Goal: Information Seeking & Learning: Learn about a topic

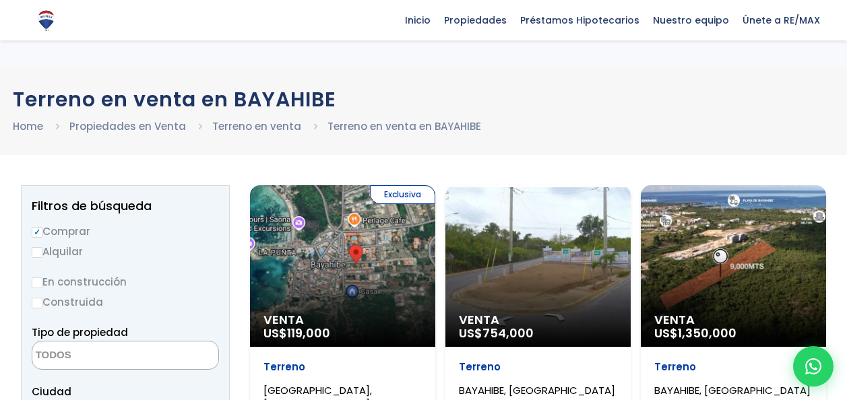
select select
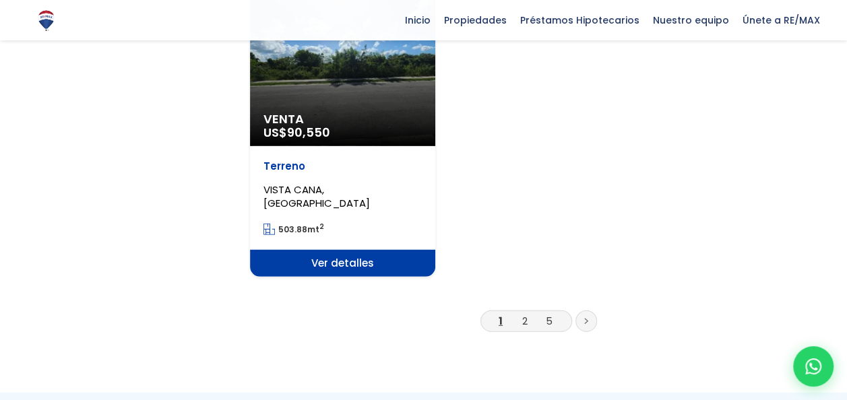
scroll to position [1753, 0]
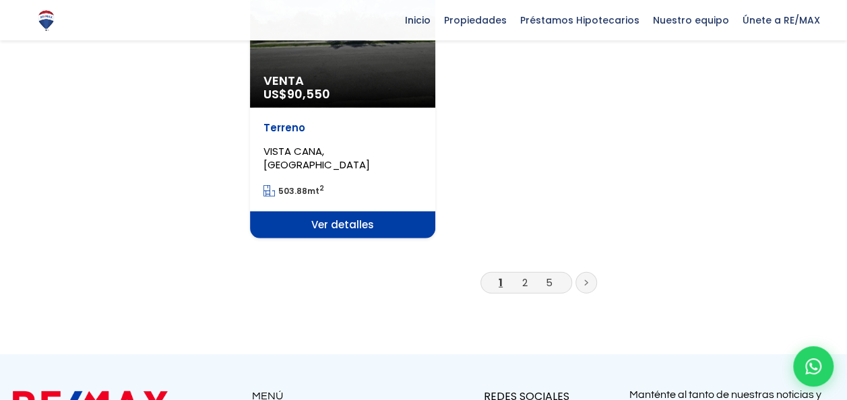
click at [589, 280] on link at bounding box center [587, 283] width 22 height 22
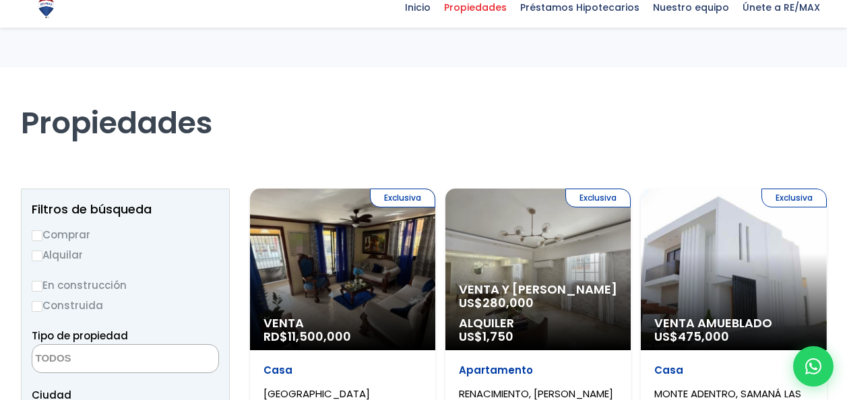
select select
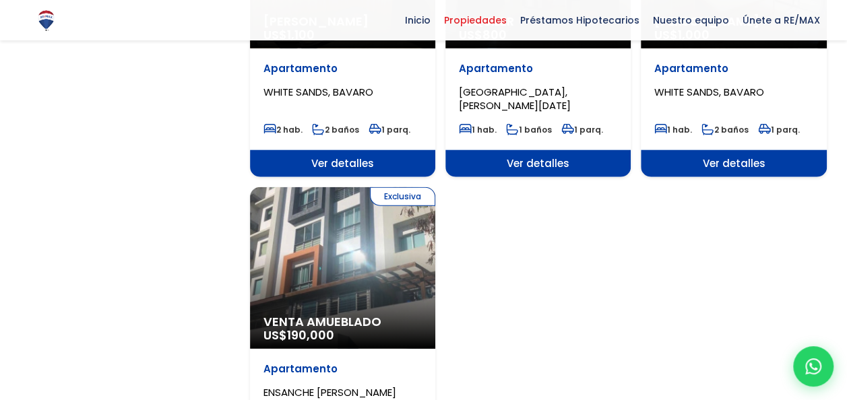
scroll to position [1685, 0]
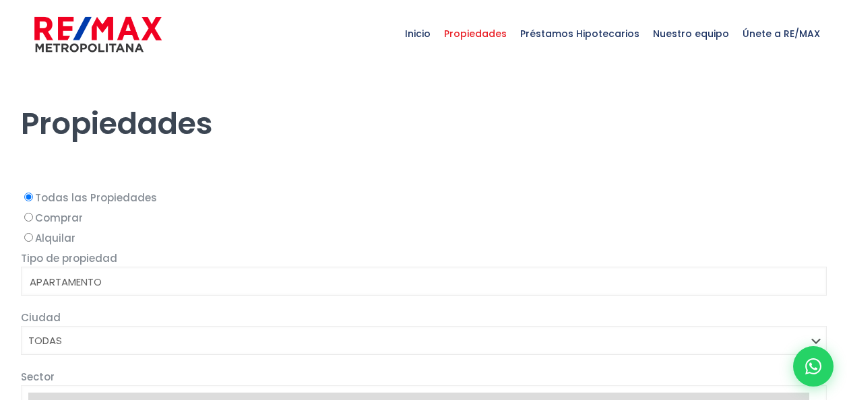
select select
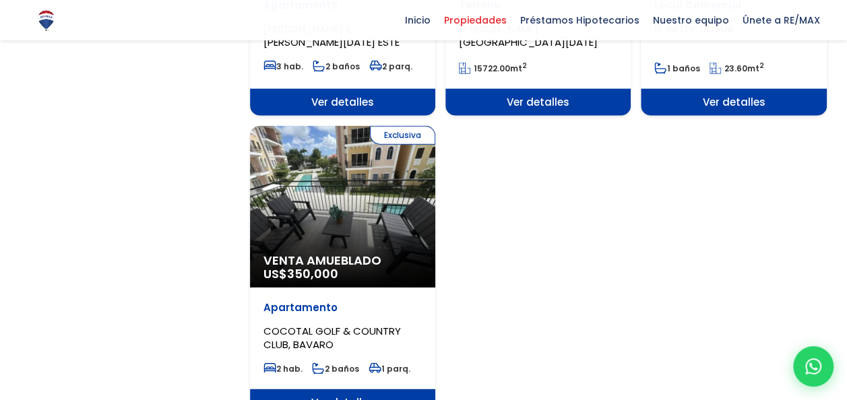
scroll to position [1685, 0]
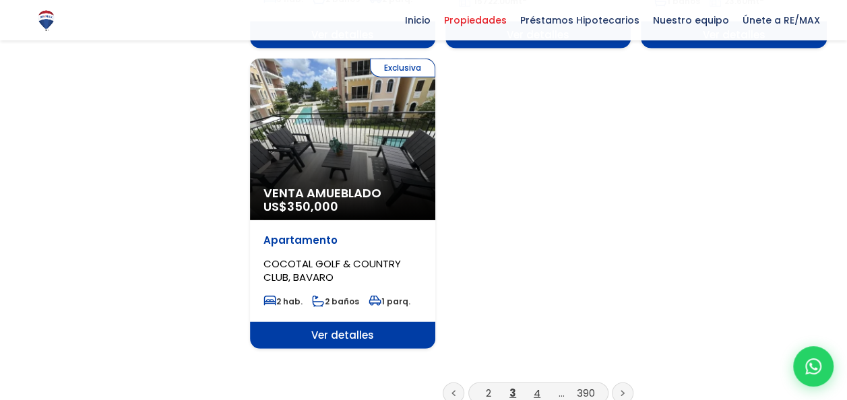
click at [537, 386] on link "4" at bounding box center [537, 393] width 7 height 14
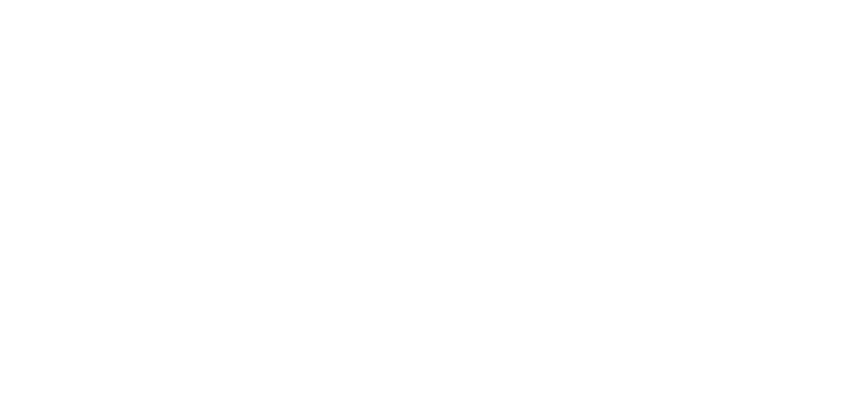
select select
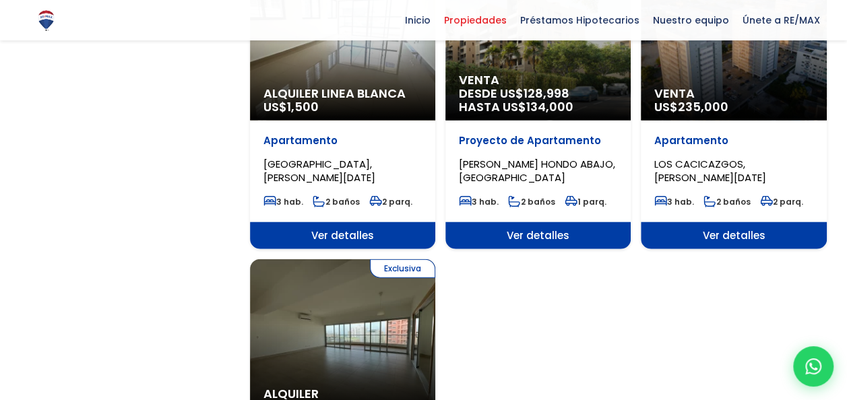
scroll to position [1550, 0]
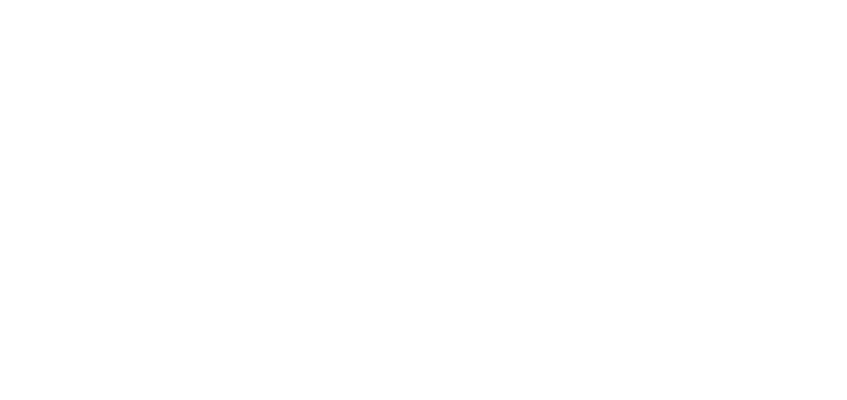
select select
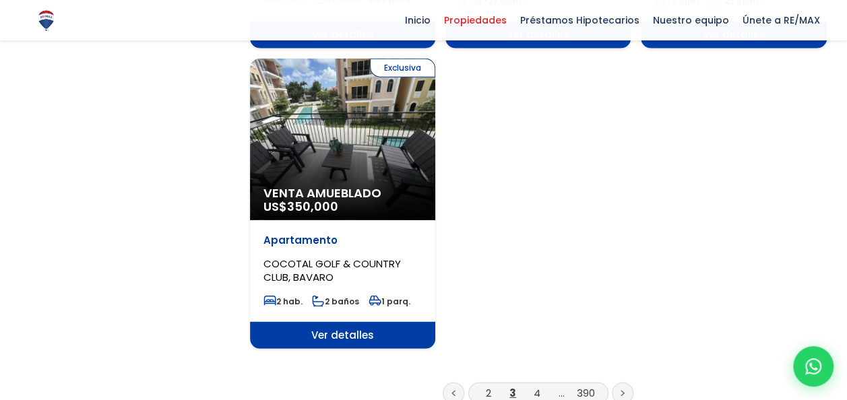
scroll to position [1685, 0]
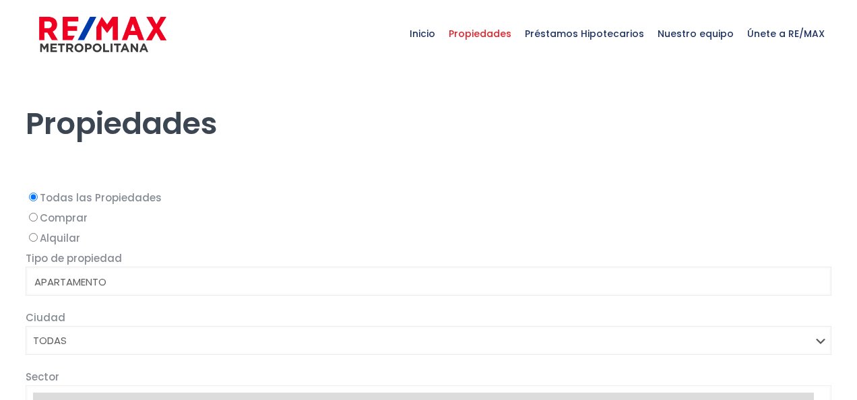
select select
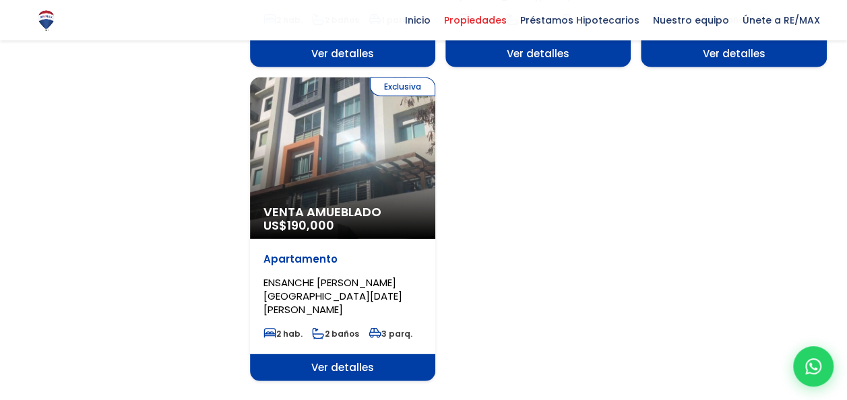
scroll to position [1685, 0]
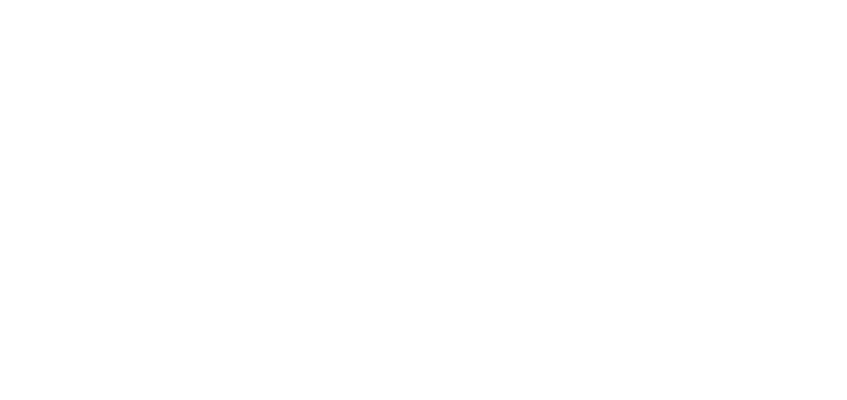
select select
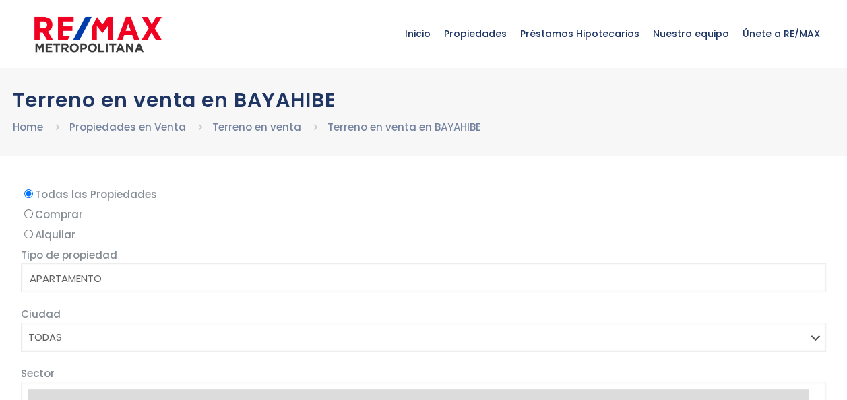
scroll to position [1753, 0]
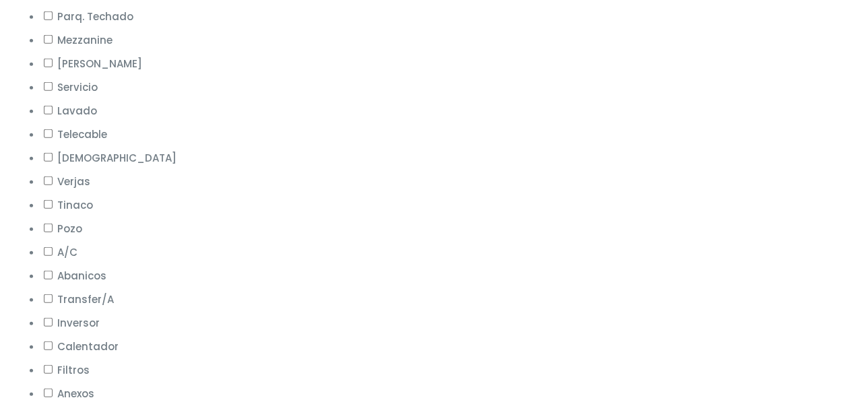
select select
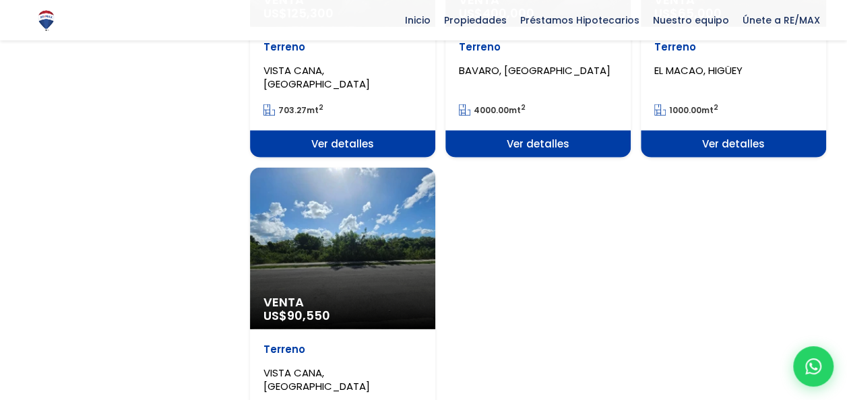
scroll to position [1483, 0]
